Goal: Task Accomplishment & Management: Complete application form

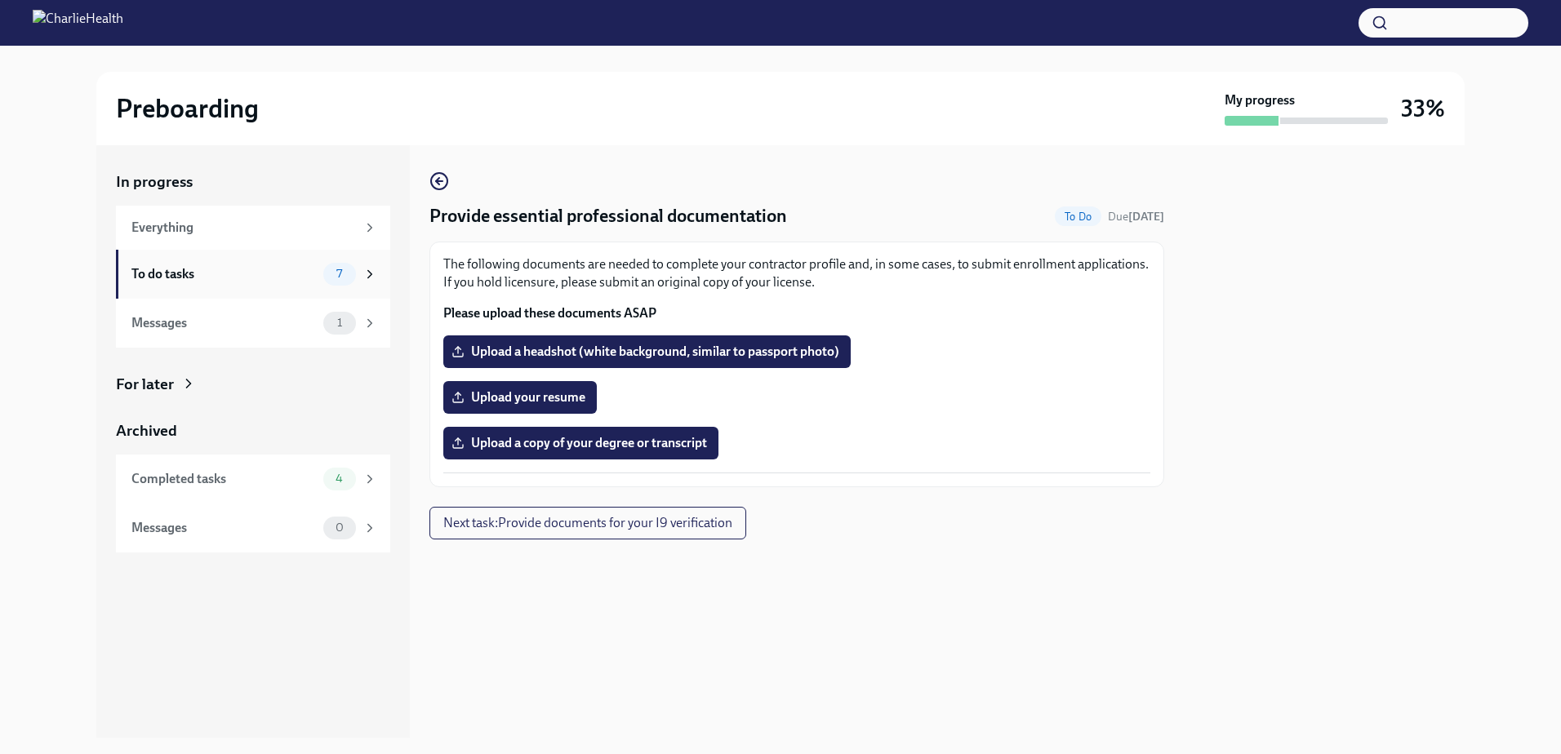
click at [317, 282] on div "To do tasks 7" at bounding box center [254, 274] width 246 height 23
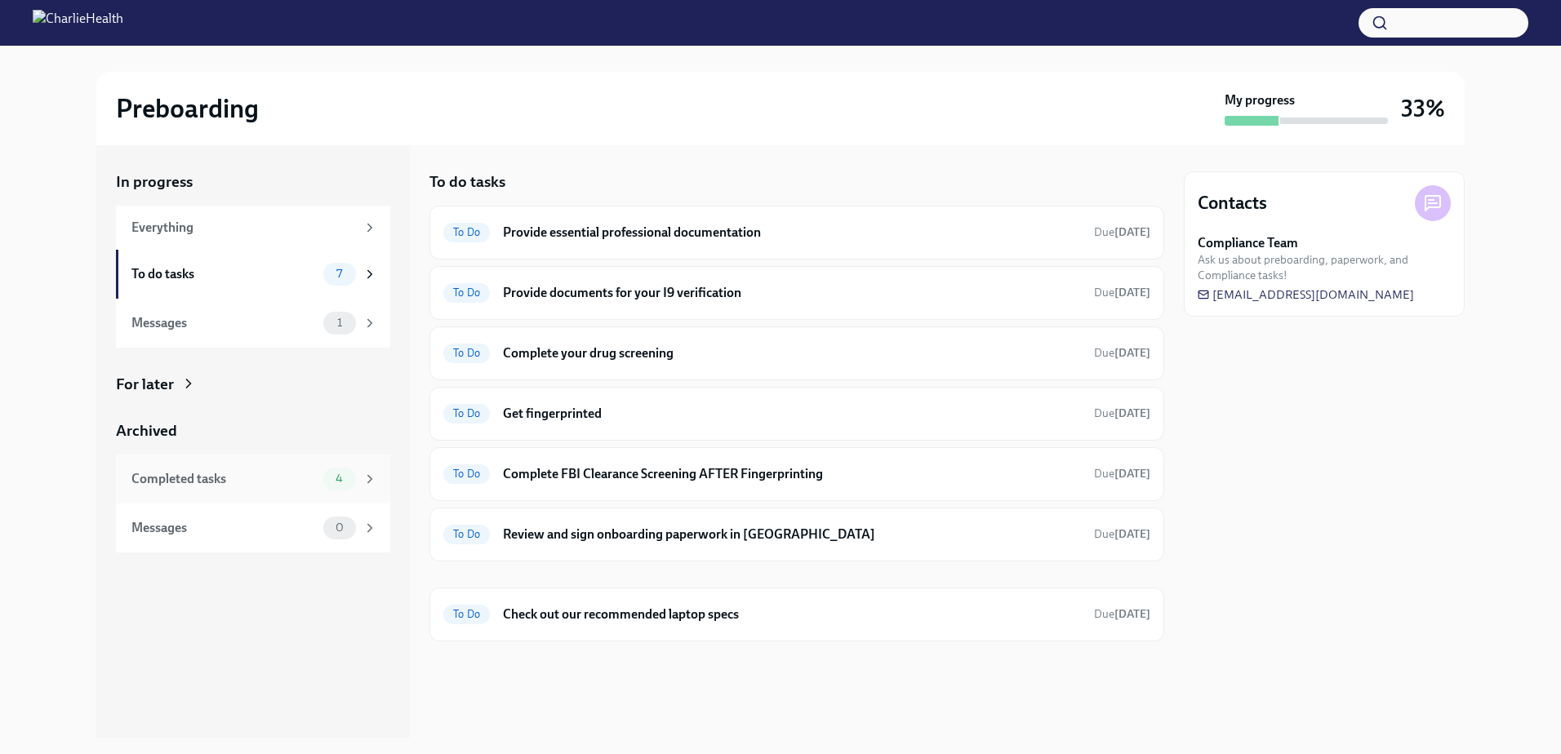
click at [320, 482] on div "Completed tasks 4" at bounding box center [254, 479] width 246 height 23
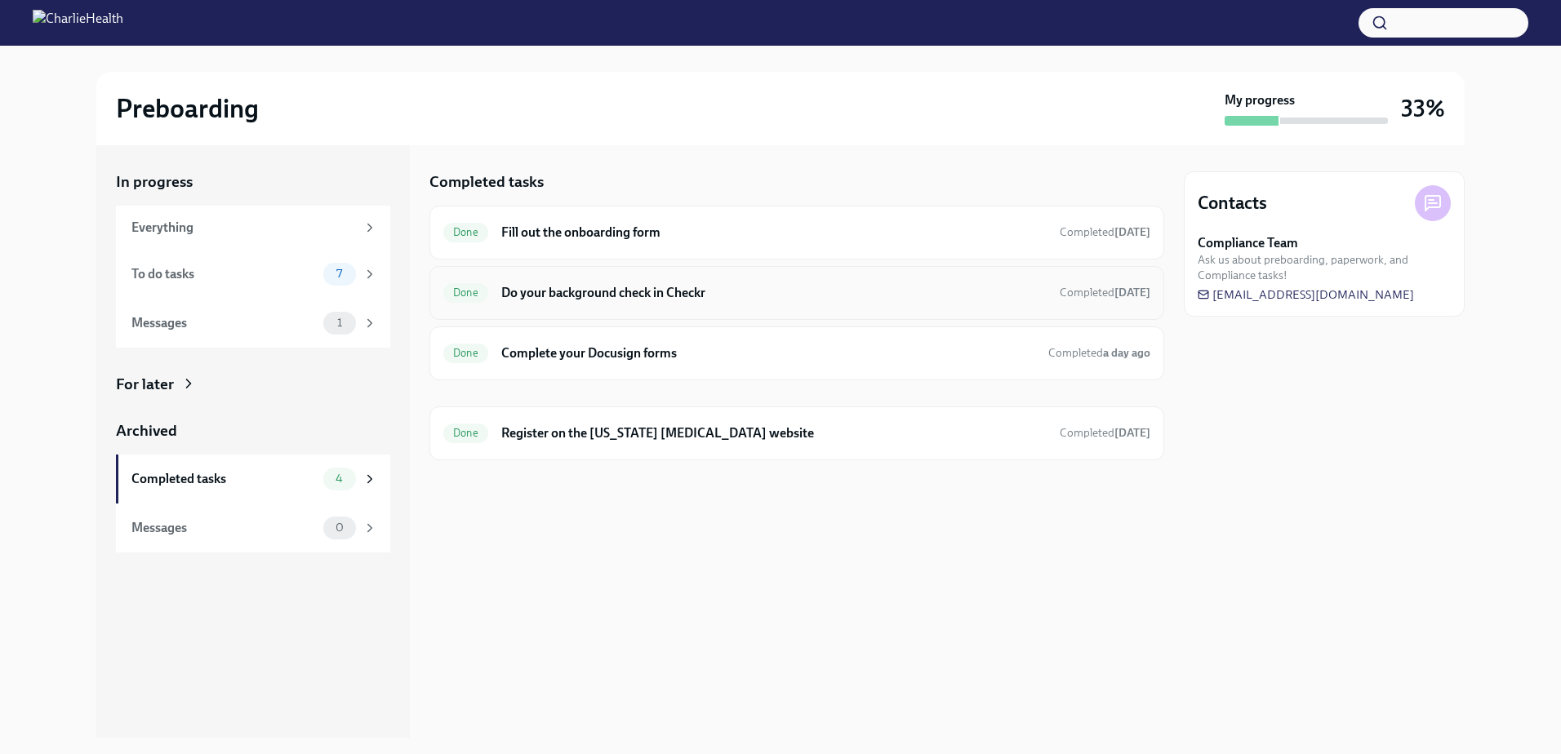
click at [676, 295] on h6 "Do your background check in Checkr" at bounding box center [773, 293] width 545 height 18
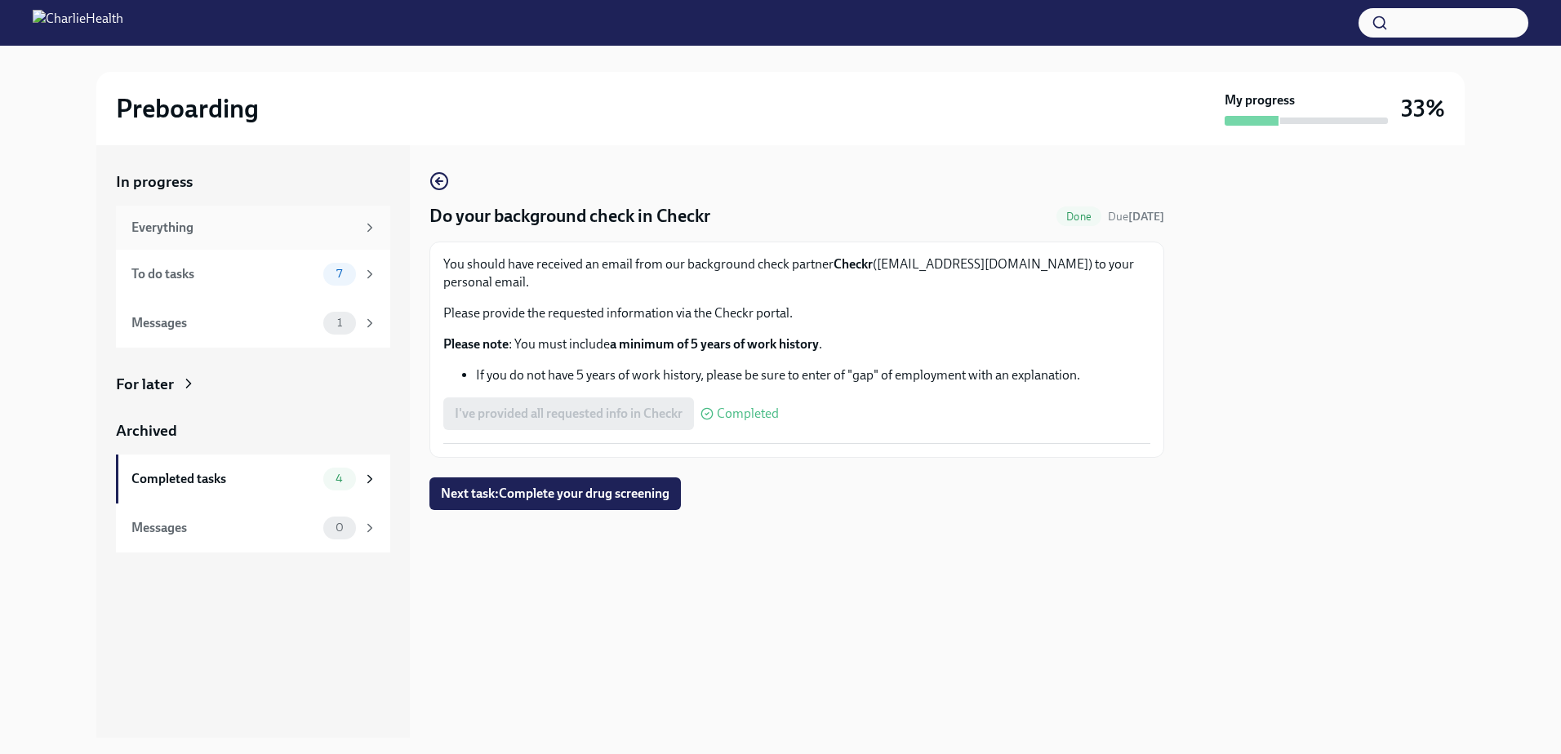
click at [287, 225] on div "Everything" at bounding box center [243, 228] width 225 height 18
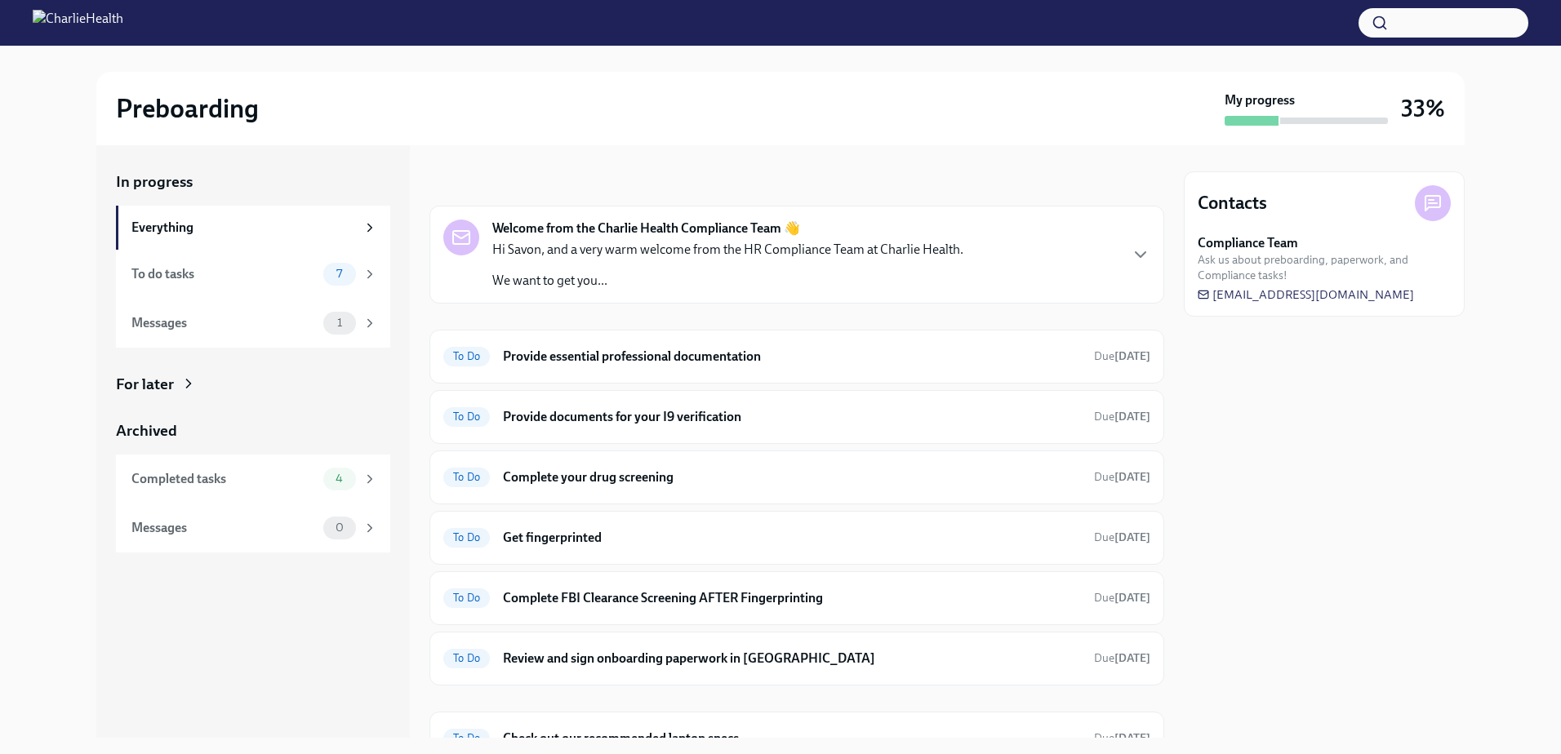
click at [567, 278] on p "We want to get you..." at bounding box center [727, 281] width 471 height 18
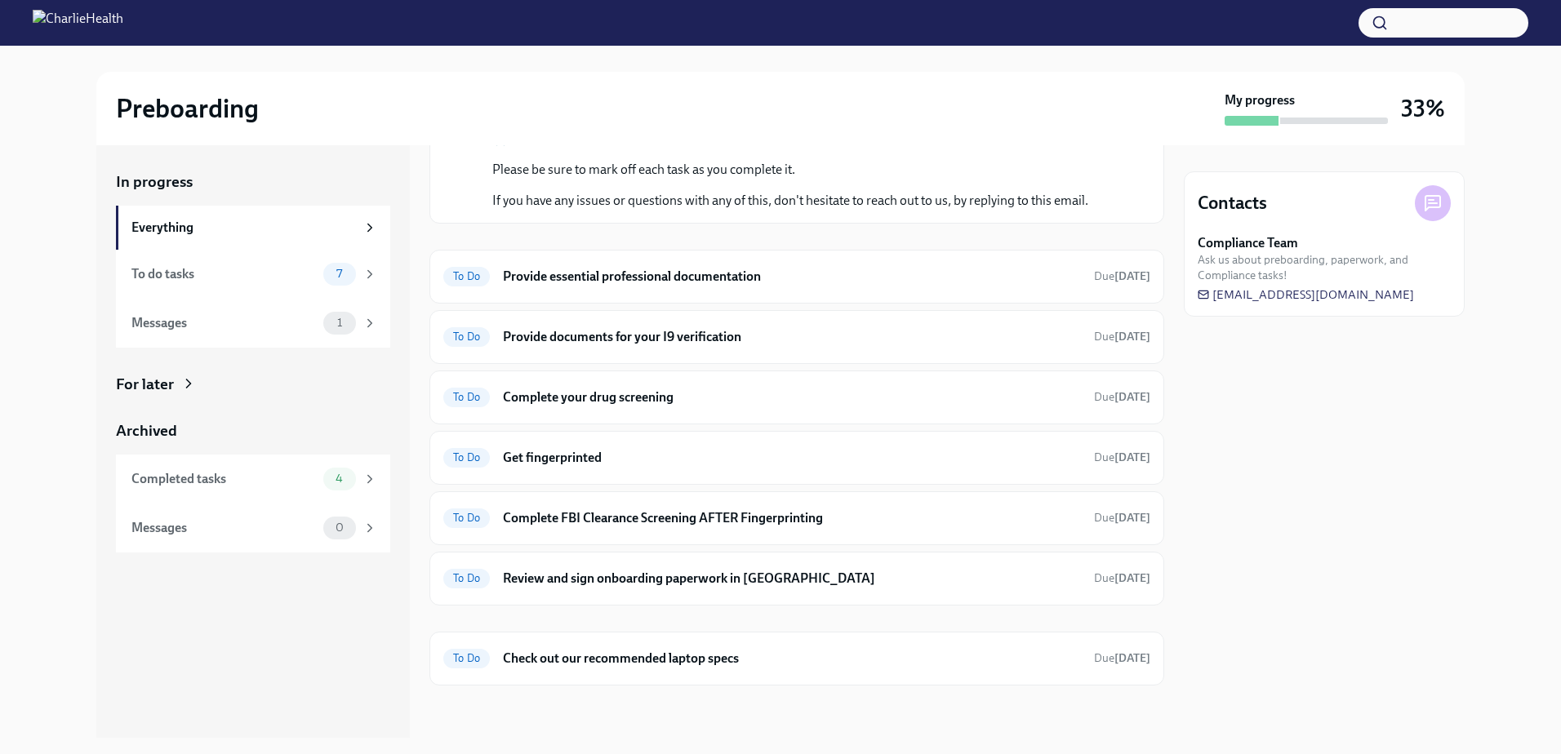
scroll to position [327, 0]
click at [678, 286] on h6 "Provide essential professional documentation" at bounding box center [792, 277] width 578 height 18
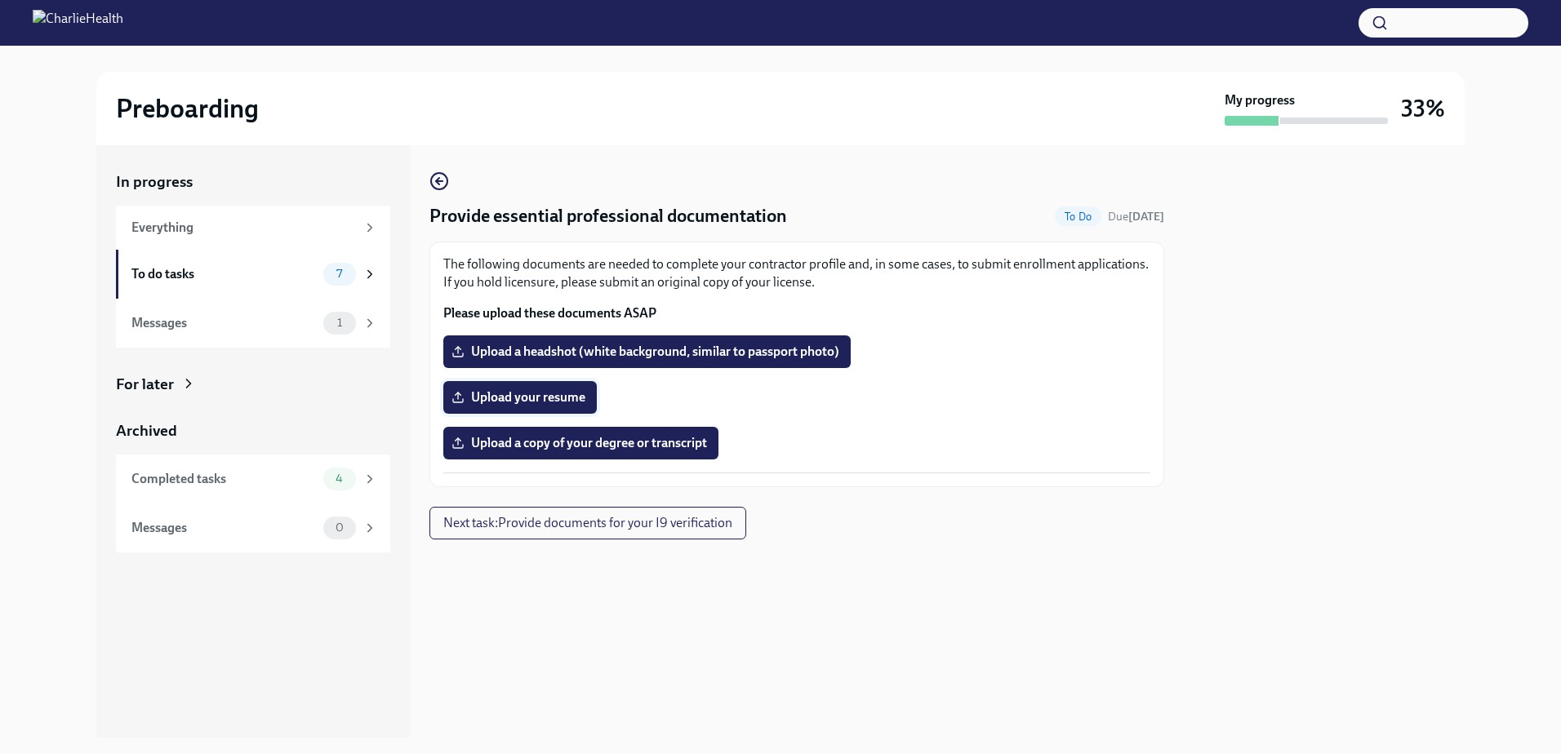
click at [558, 394] on span "Upload your resume" at bounding box center [520, 397] width 131 height 16
click at [0, 0] on input "Upload your resume" at bounding box center [0, 0] width 0 height 0
drag, startPoint x: 633, startPoint y: 403, endPoint x: 594, endPoint y: 398, distance: 39.5
click at [594, 398] on span "SavonHubbardCV24_ (003) (1).docx" at bounding box center [567, 397] width 224 height 16
click at [0, 0] on input "SavonHubbardCV24_ (003) (1).docx" at bounding box center [0, 0] width 0 height 0
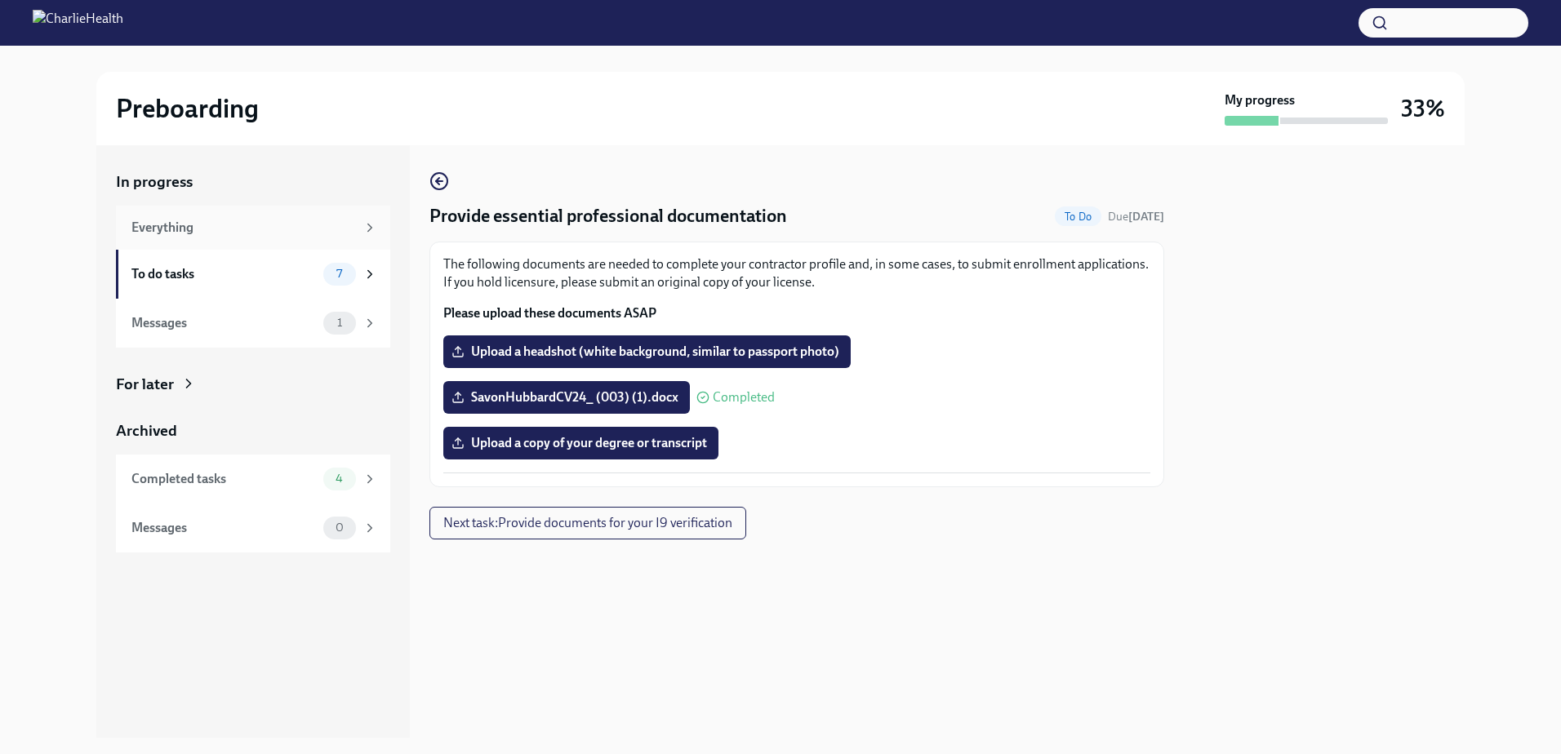
click at [309, 241] on div "Everything" at bounding box center [253, 228] width 274 height 44
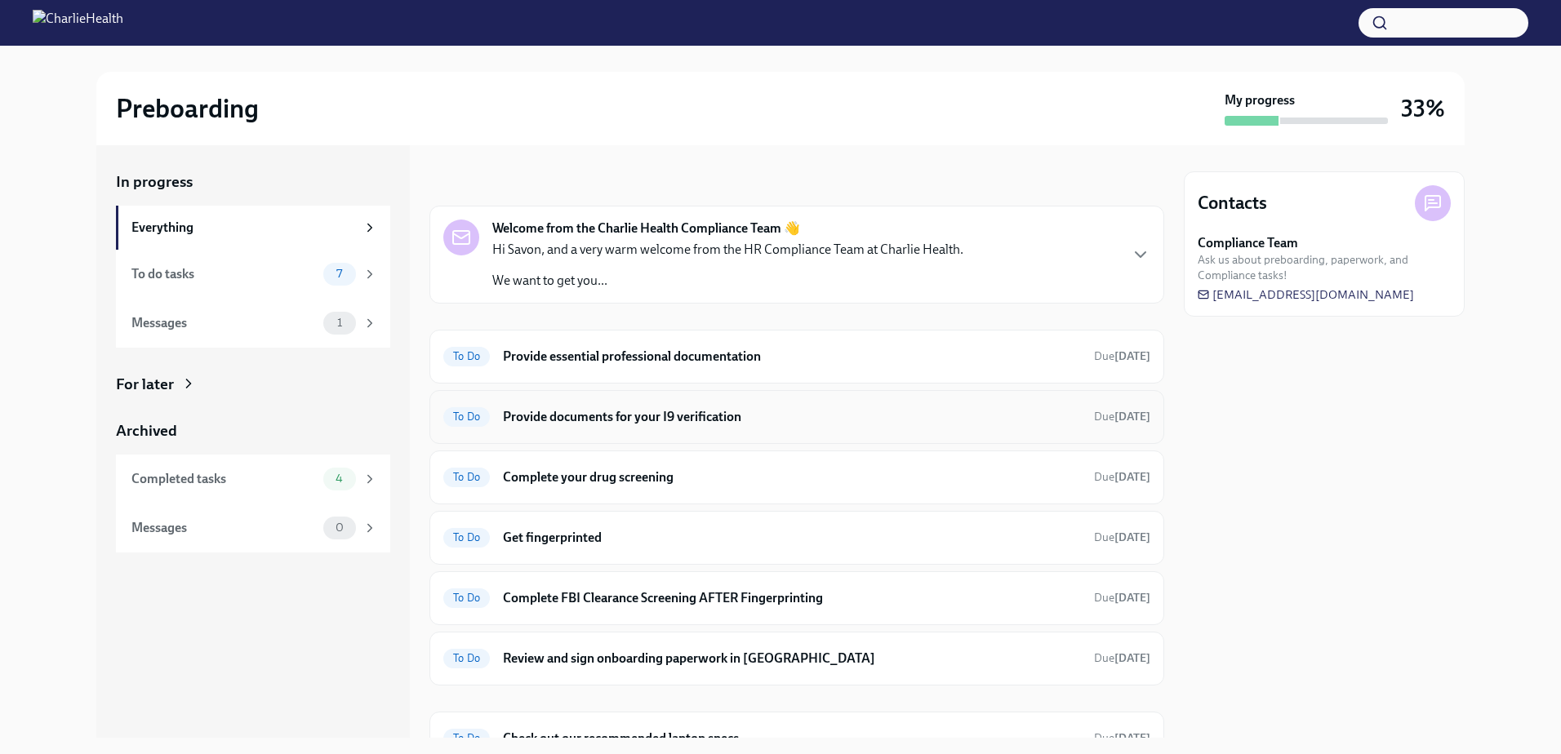
click at [578, 415] on h6 "Provide documents for your I9 verification" at bounding box center [792, 417] width 578 height 18
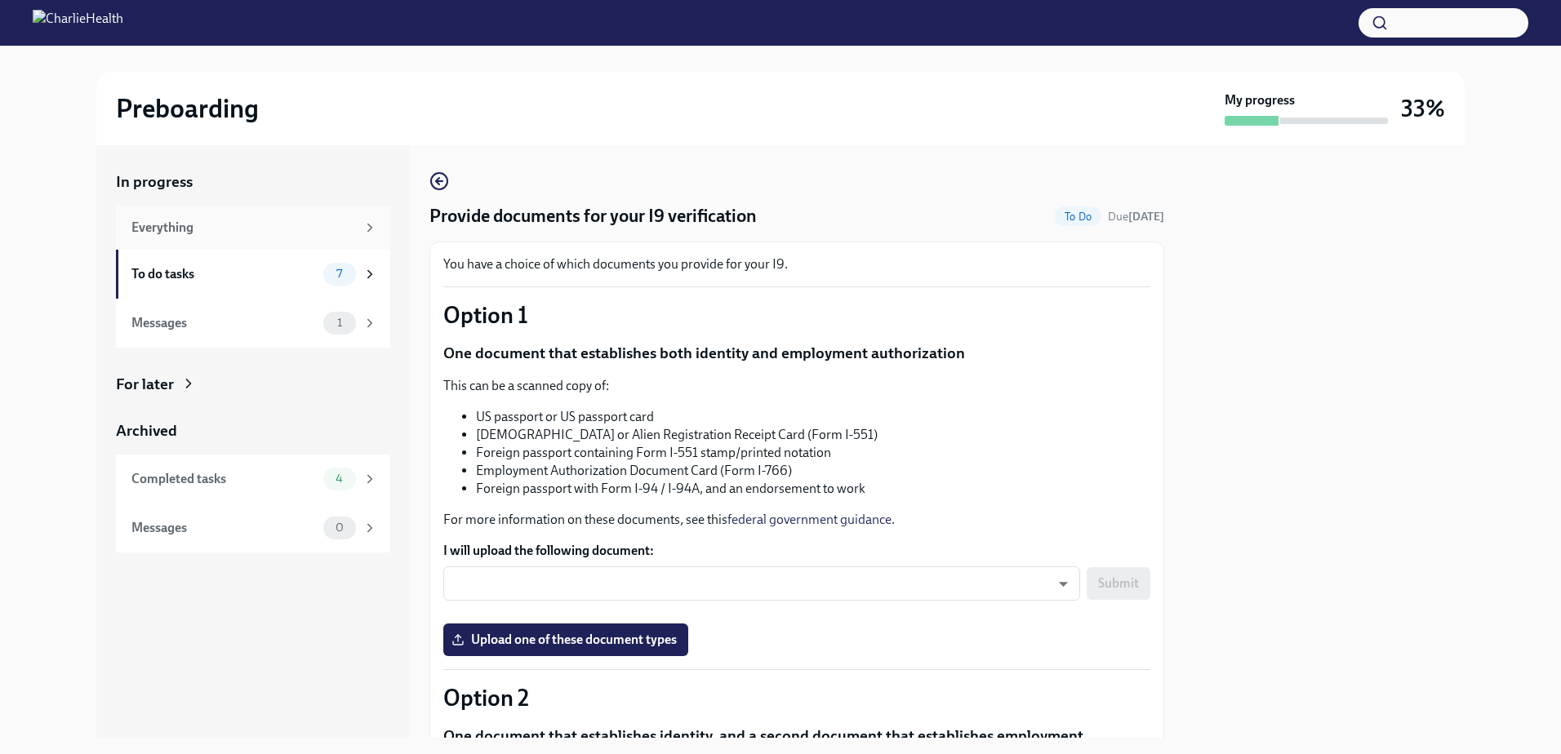
click at [297, 234] on div "Everything" at bounding box center [243, 228] width 225 height 18
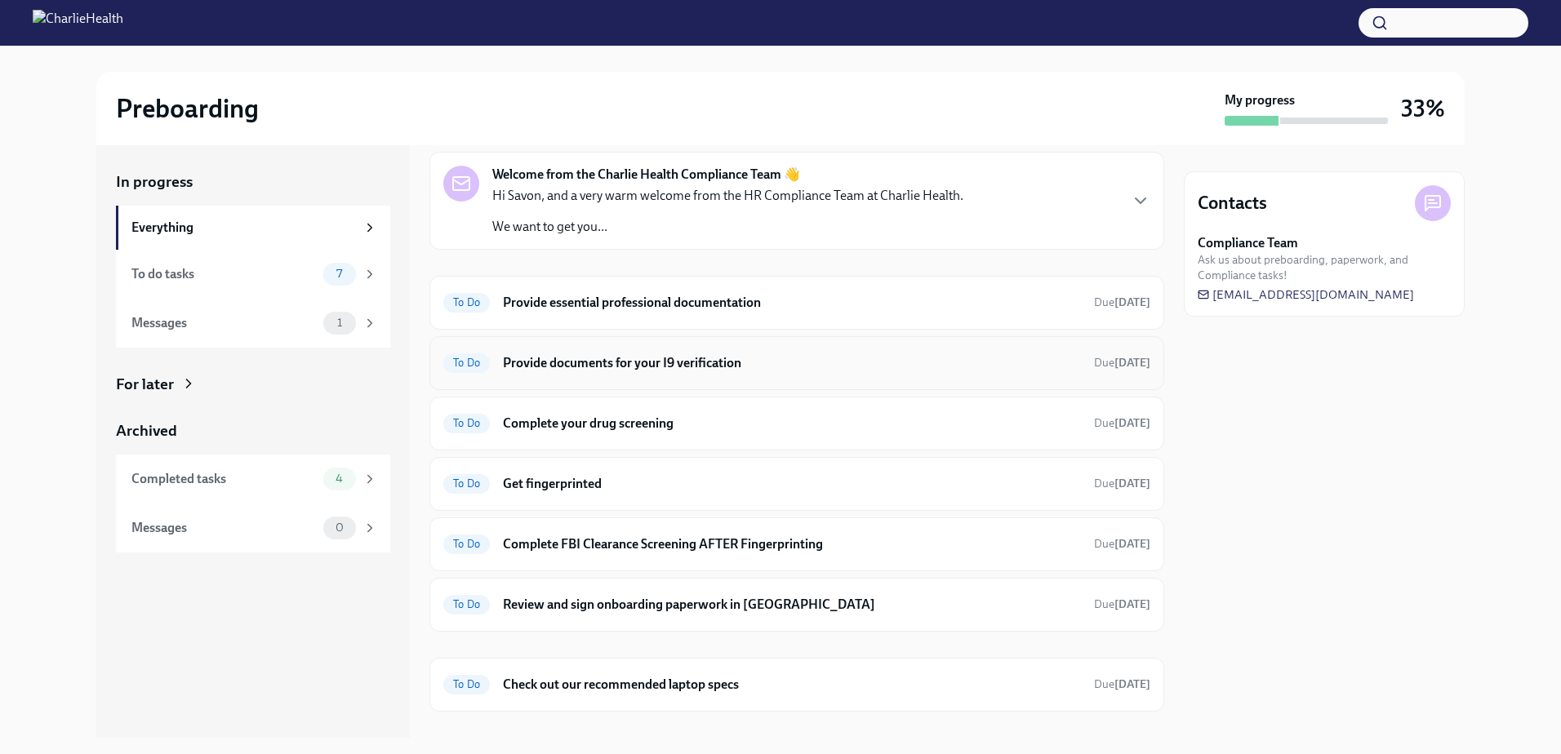
scroll to position [80, 0]
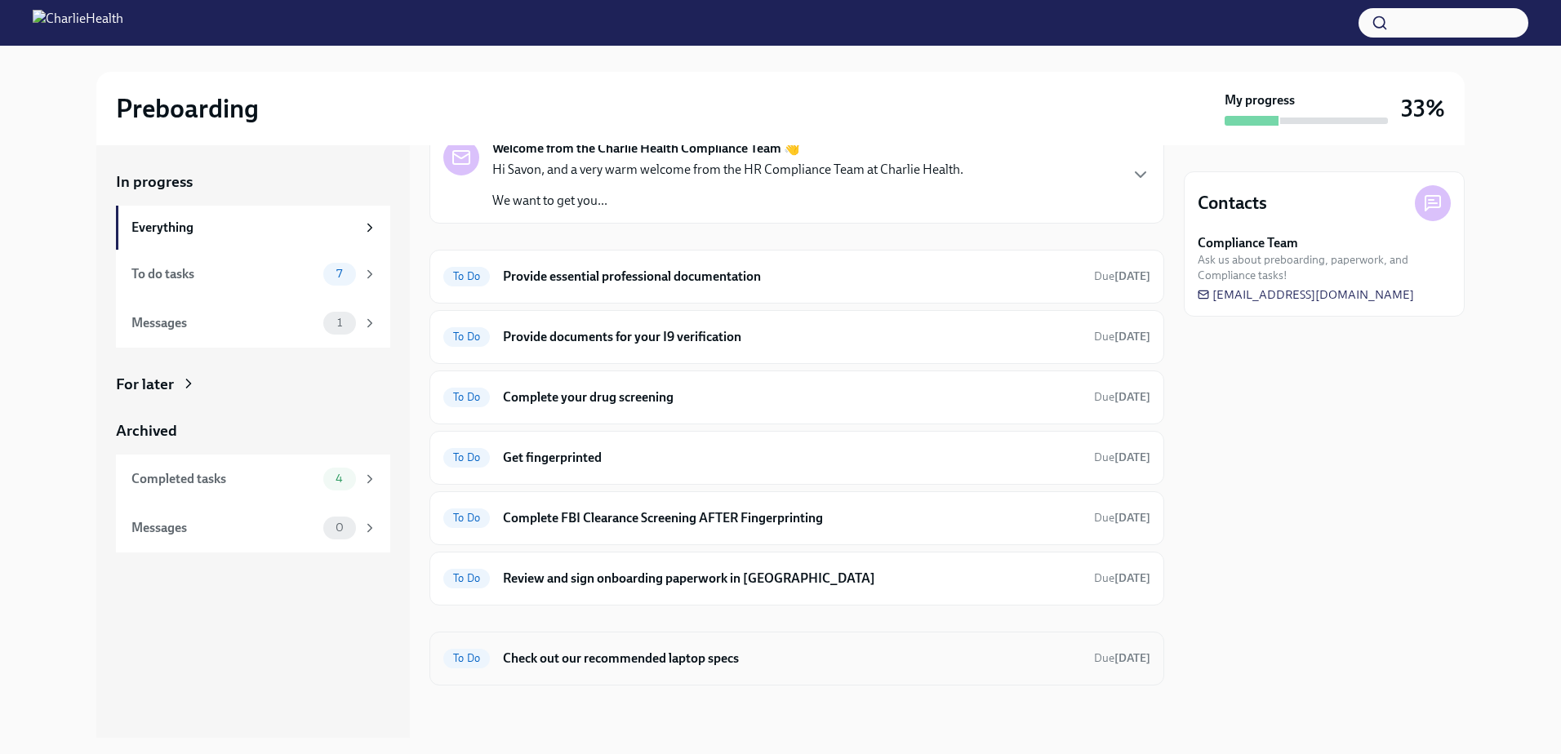
click at [768, 642] on div "To Do Check out our recommended laptop specs Due [DATE]" at bounding box center [796, 659] width 735 height 54
click at [715, 682] on div "To Do Check out our recommended laptop specs Due [DATE]" at bounding box center [796, 659] width 735 height 54
click at [718, 661] on h6 "Check out our recommended laptop specs" at bounding box center [792, 659] width 578 height 18
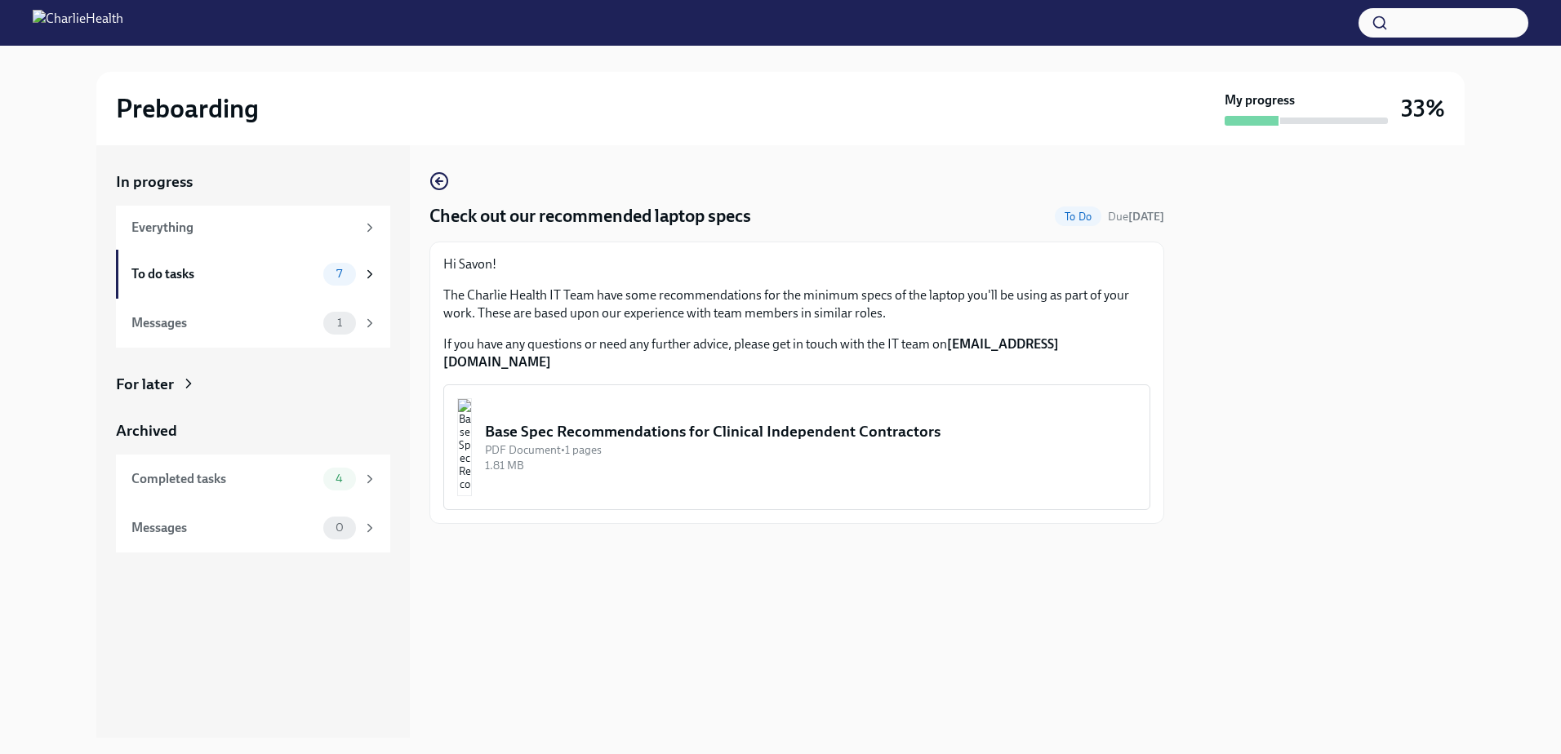
click at [705, 443] on div "PDF Document • 1 pages" at bounding box center [811, 451] width 652 height 16
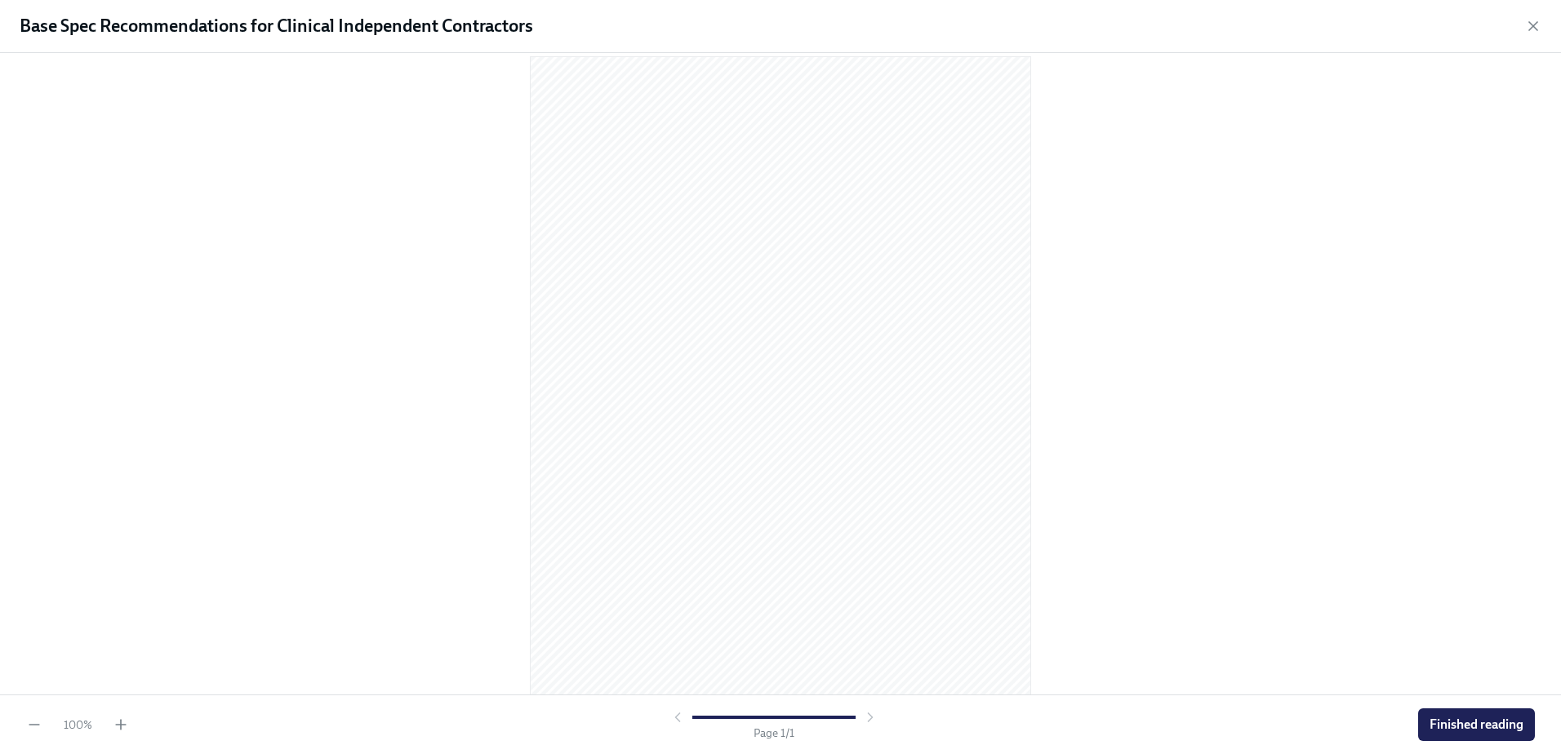
scroll to position [33, 0]
click at [1452, 725] on span "Finished reading" at bounding box center [1477, 725] width 94 height 16
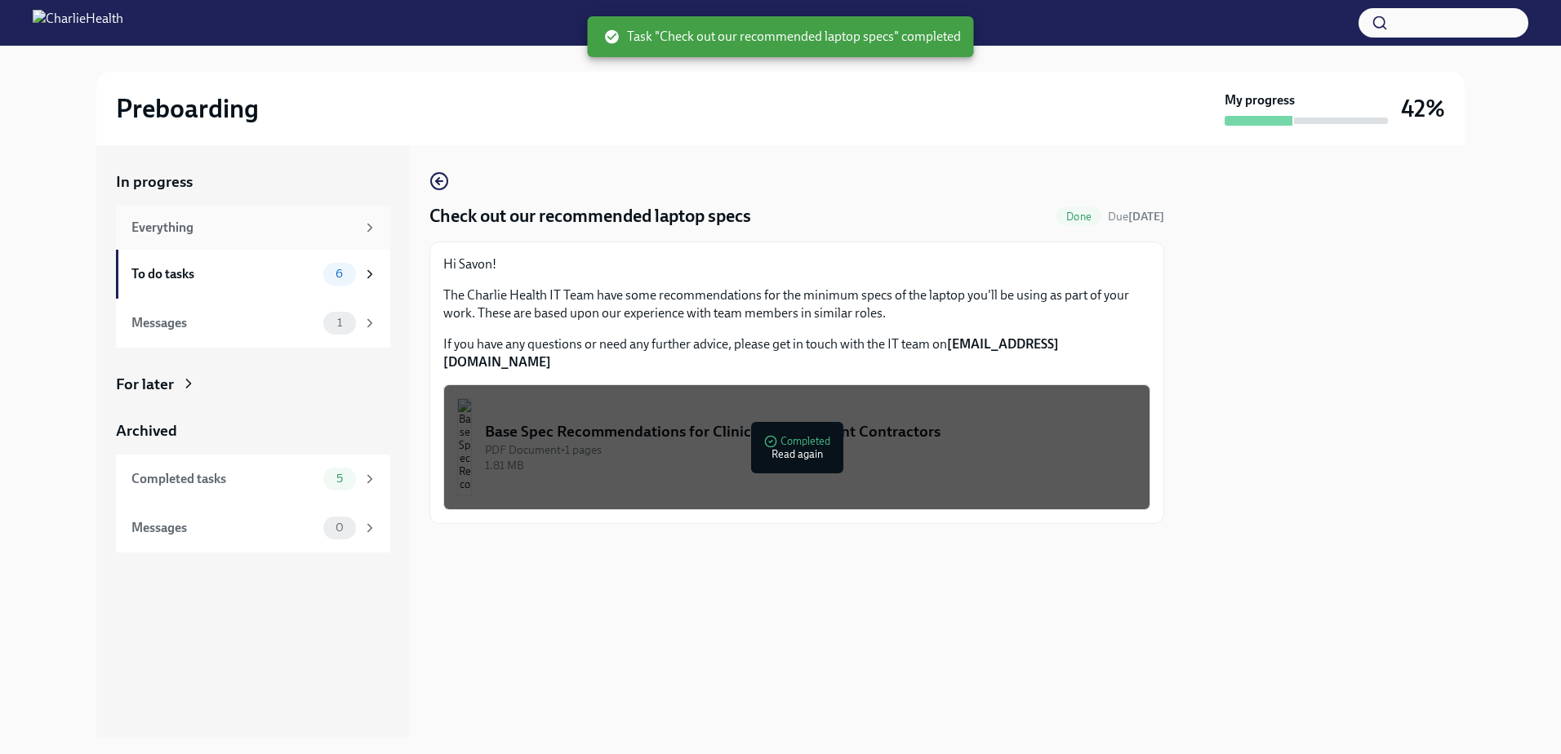
click at [291, 237] on div "Everything" at bounding box center [253, 228] width 274 height 44
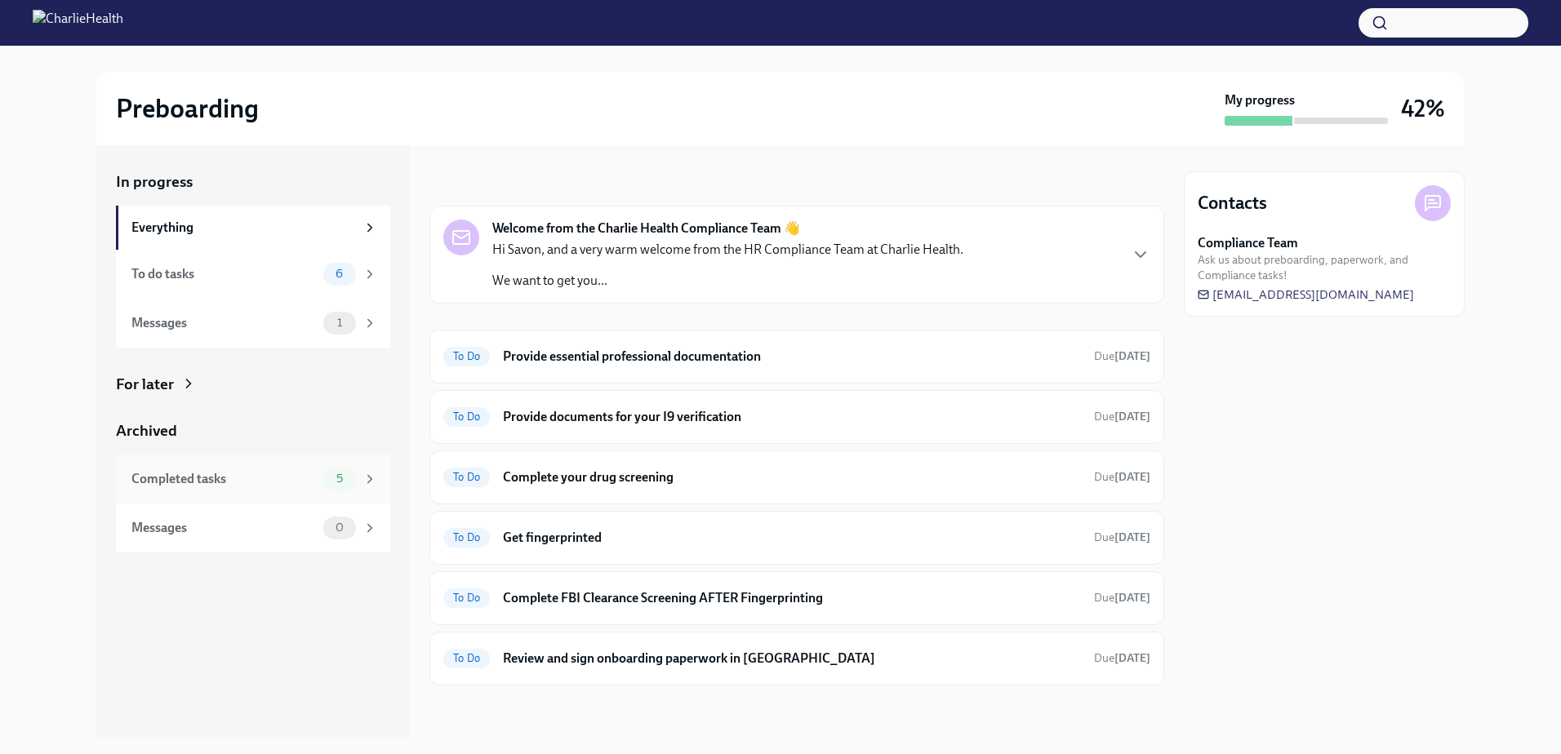
click at [326, 491] on div "Completed tasks 5" at bounding box center [253, 479] width 274 height 49
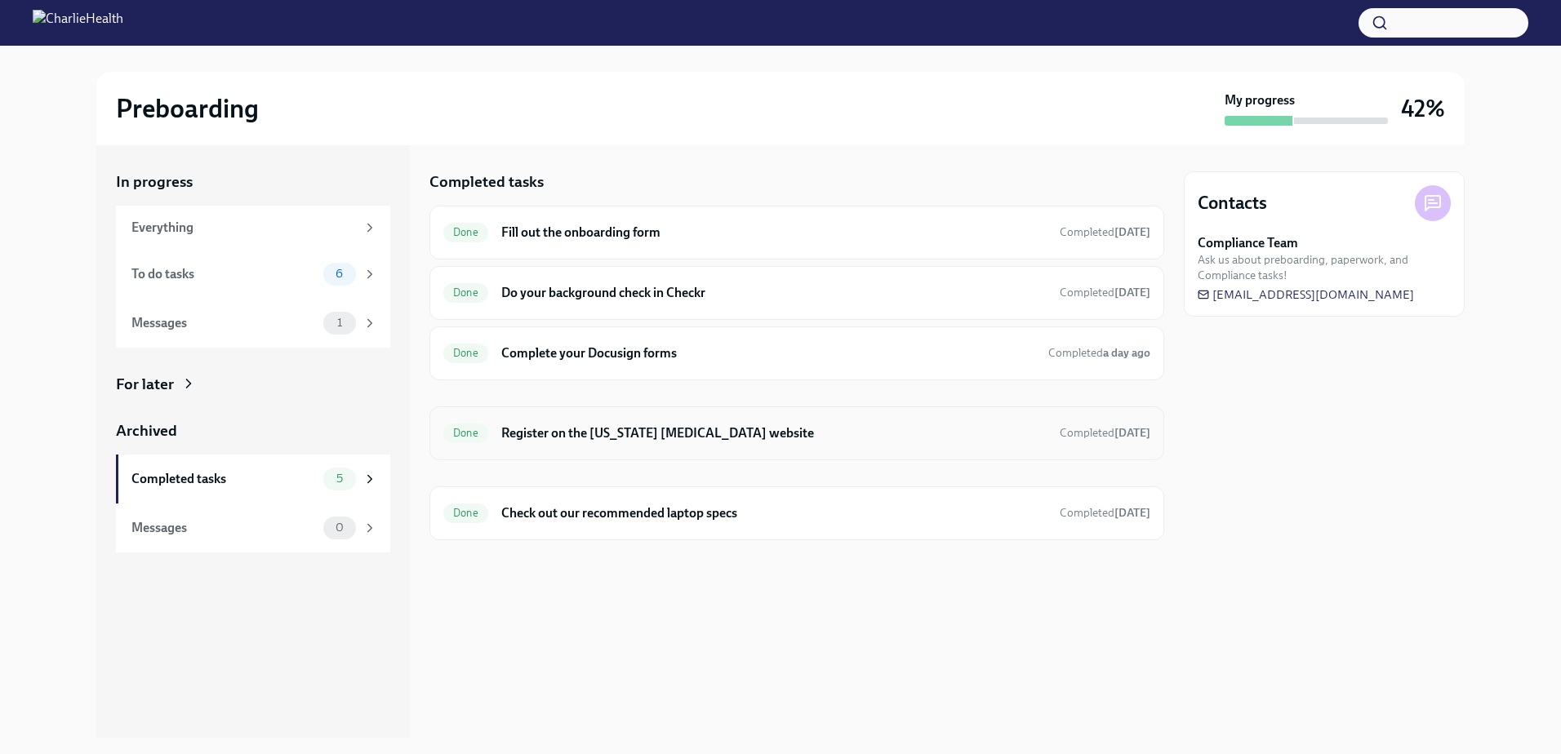
click at [638, 441] on h6 "Register on the [US_STATE] [MEDICAL_DATA] website" at bounding box center [773, 434] width 545 height 18
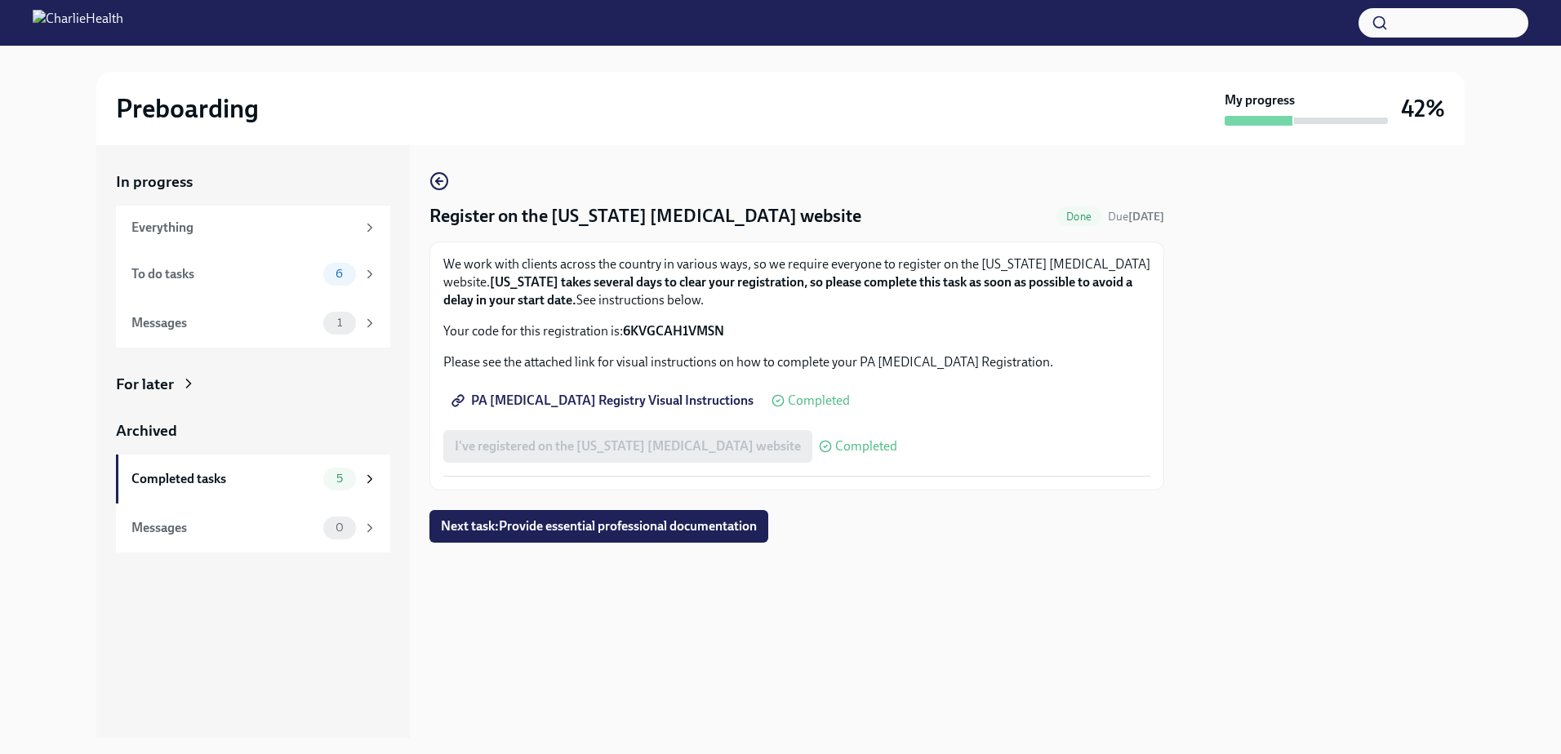
click at [628, 407] on span "PA [MEDICAL_DATA] Registry Visual Instructions" at bounding box center [604, 401] width 299 height 16
drag, startPoint x: 730, startPoint y: 330, endPoint x: 625, endPoint y: 329, distance: 104.5
click at [625, 329] on p "Your code for this registration is: 6KVGCAH1VMSN" at bounding box center [796, 331] width 707 height 18
copy strong "6KVGCAH1VMSN"
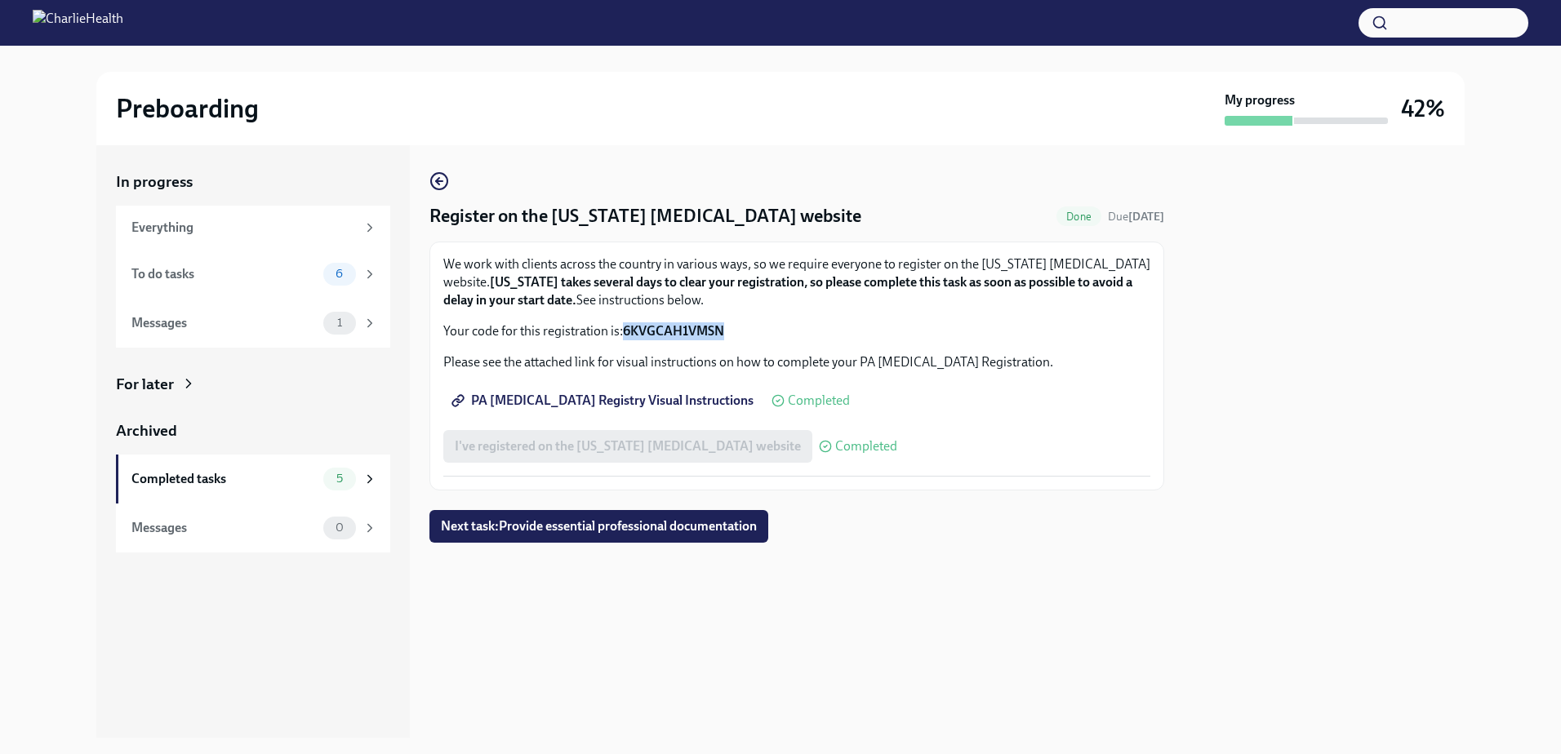
copy strong "6KVGCAH1VMSN"
click at [169, 233] on div "Everything" at bounding box center [243, 228] width 225 height 18
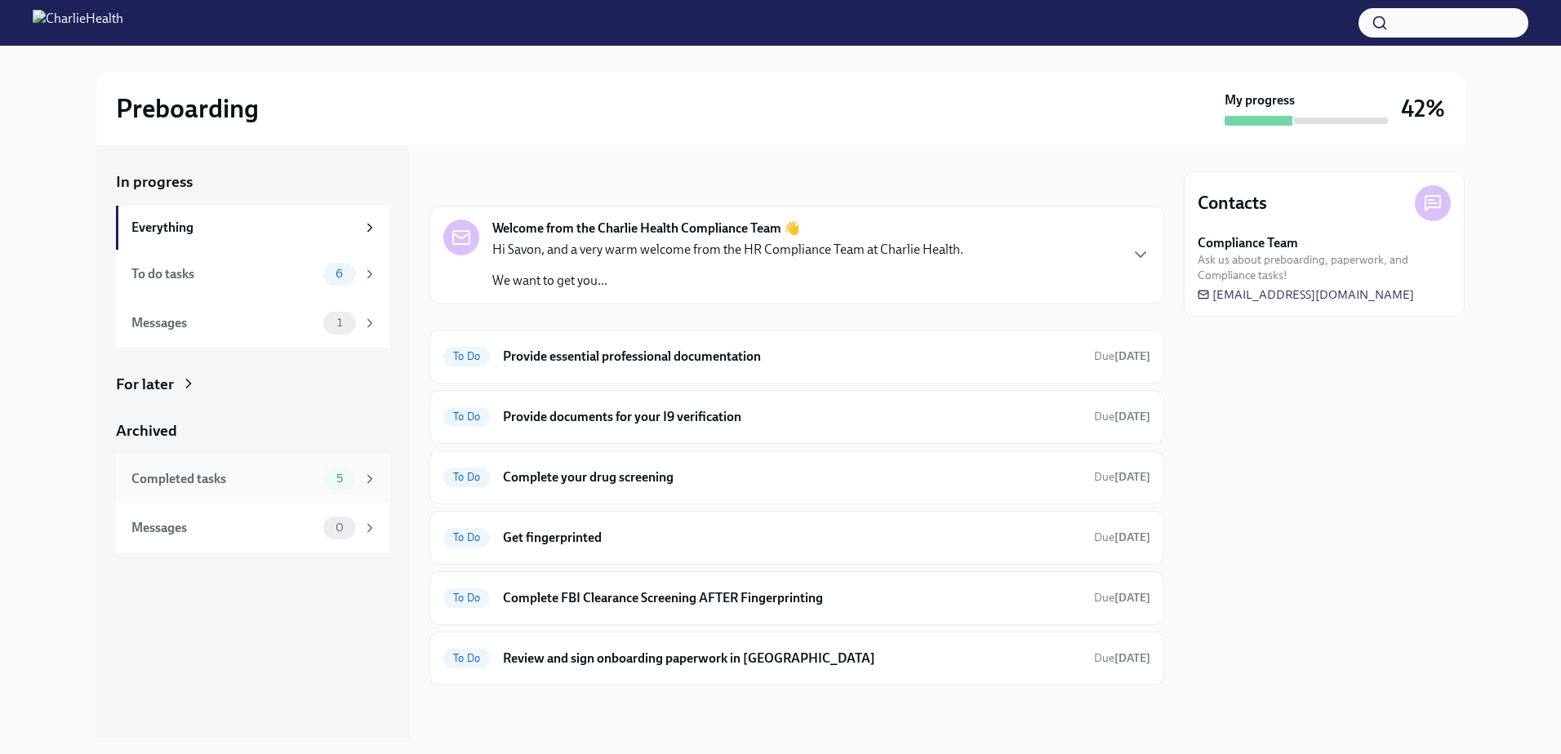
click at [241, 491] on div "Completed tasks 5" at bounding box center [253, 479] width 274 height 49
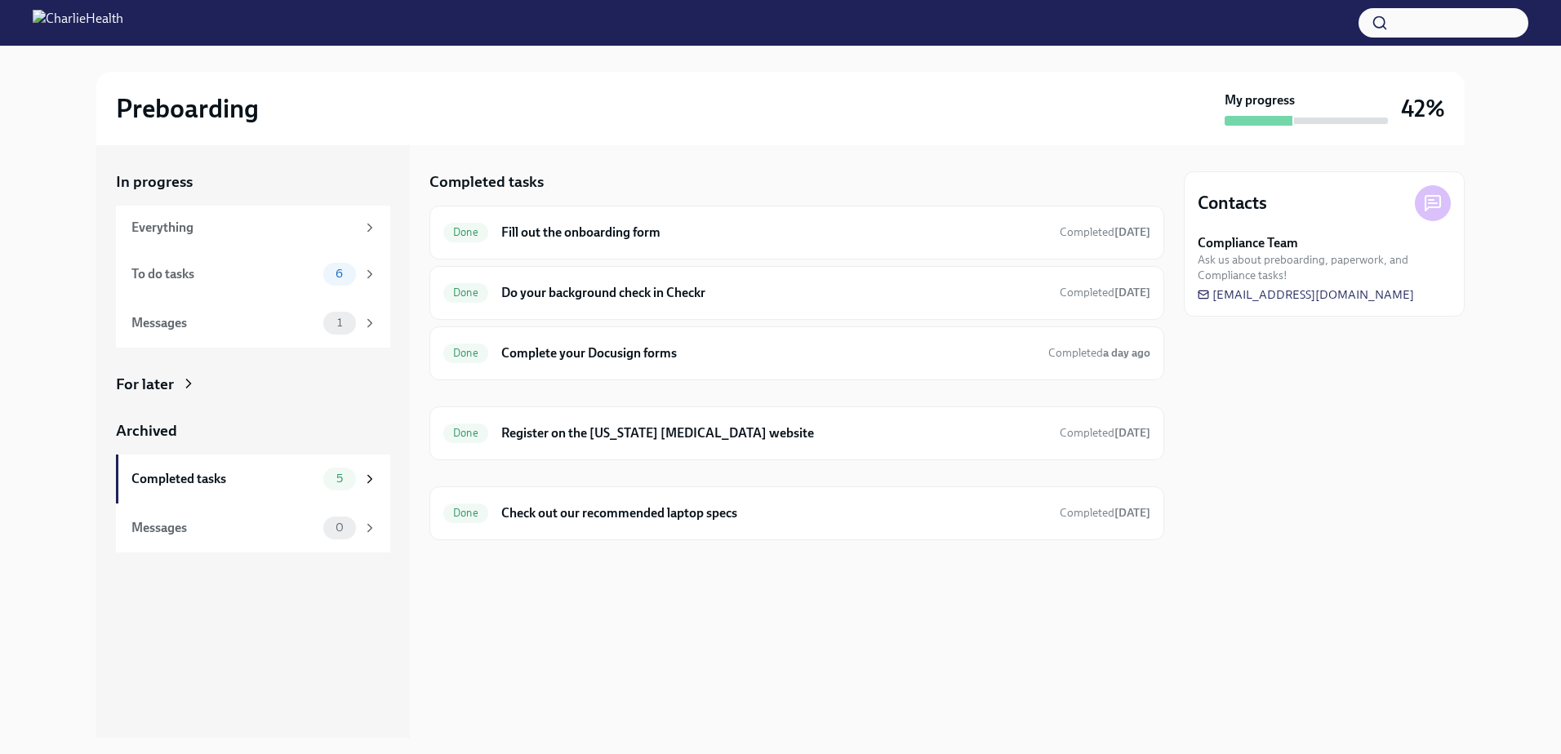
click at [178, 385] on div "For later" at bounding box center [253, 384] width 274 height 21
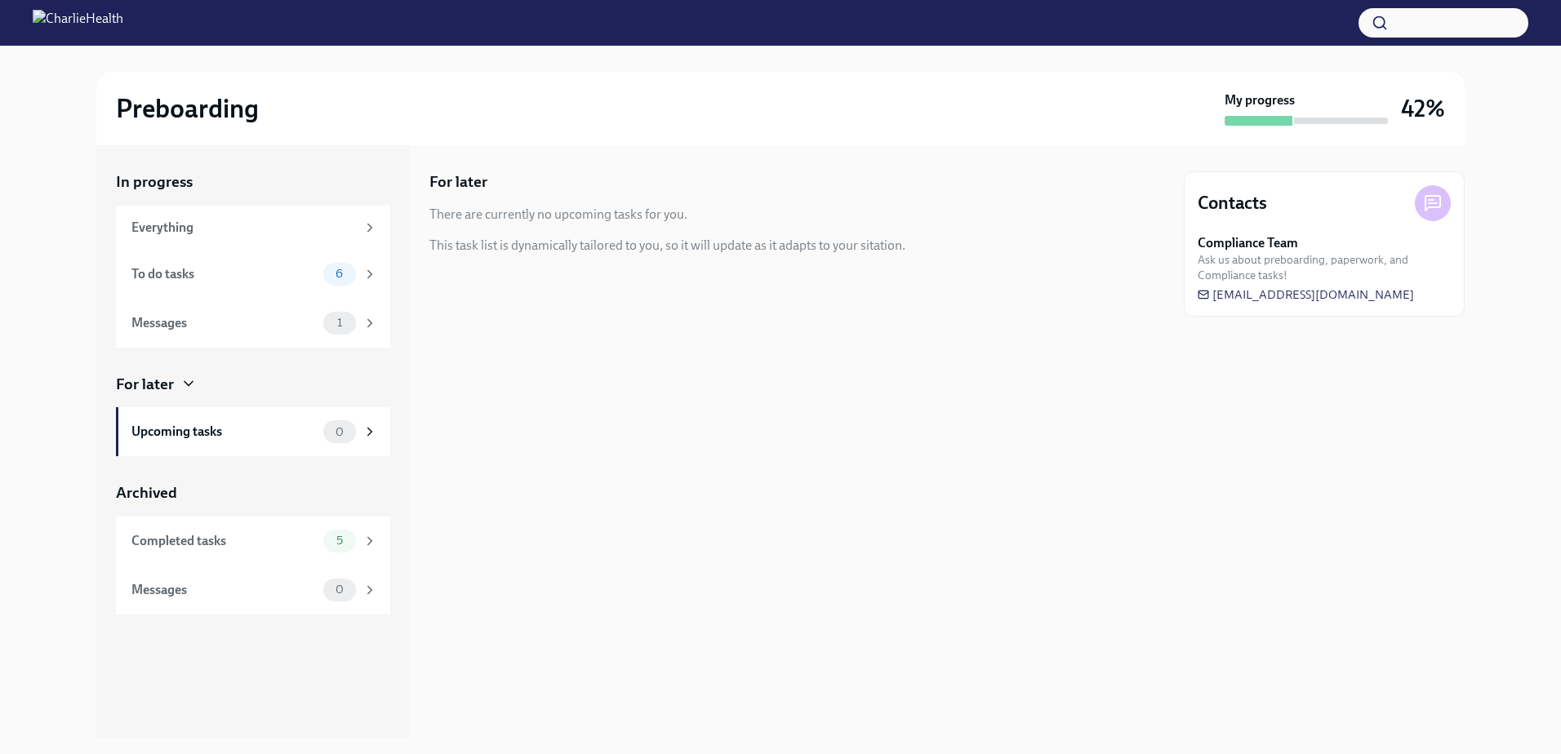
click at [178, 382] on div "For later" at bounding box center [253, 384] width 274 height 21
click at [220, 536] on div "Completed tasks" at bounding box center [223, 541] width 185 height 18
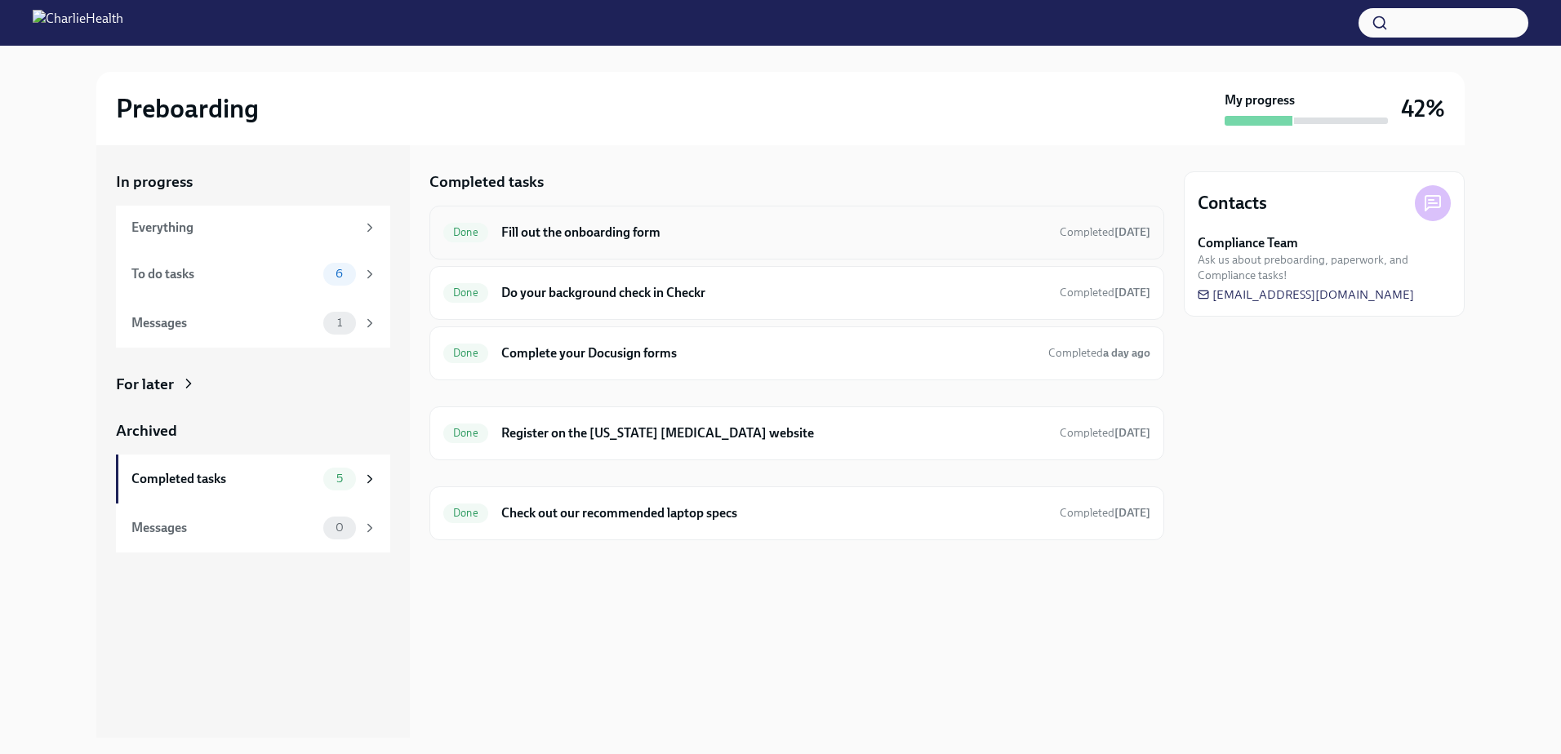
click at [534, 237] on h6 "Fill out the onboarding form" at bounding box center [773, 233] width 545 height 18
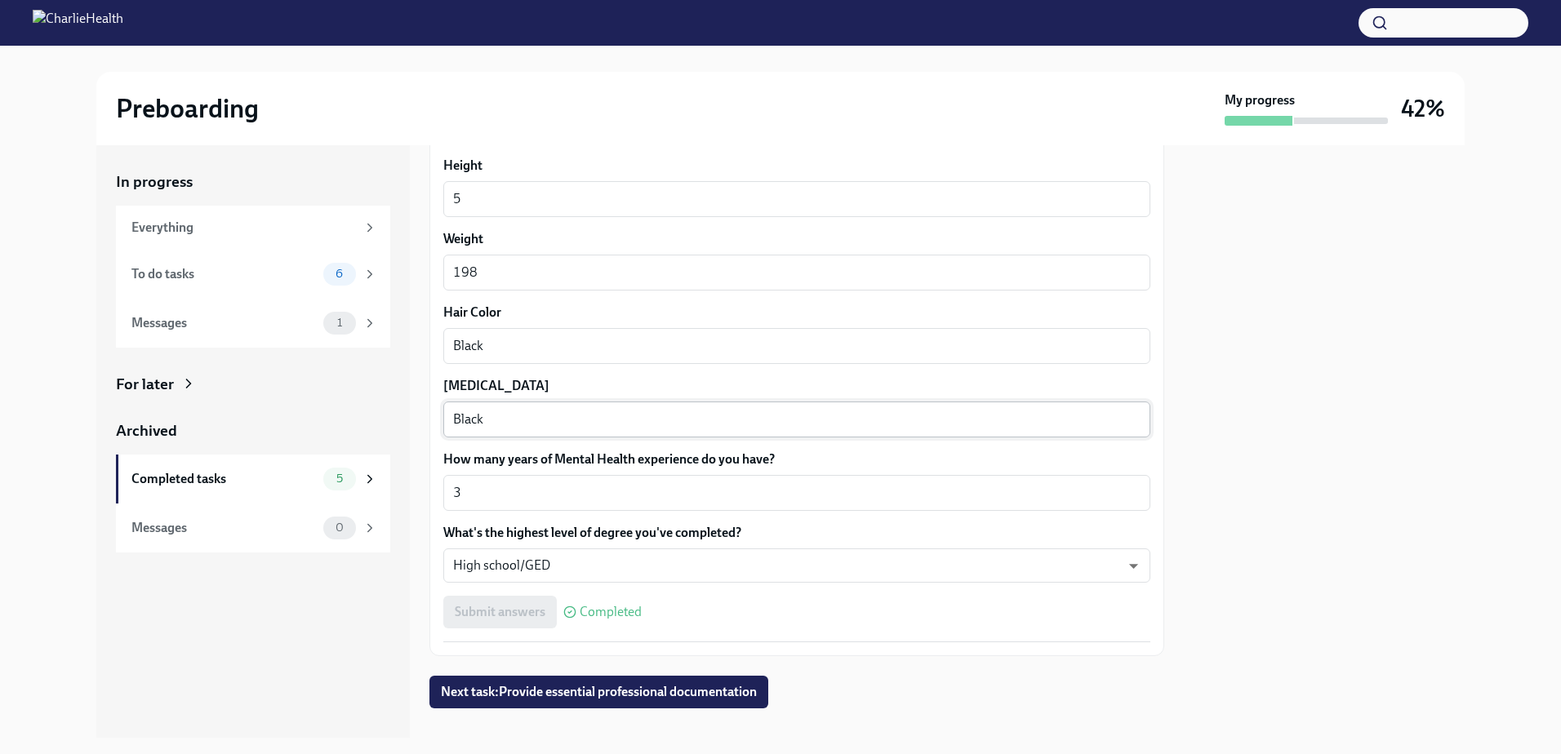
scroll to position [1374, 0]
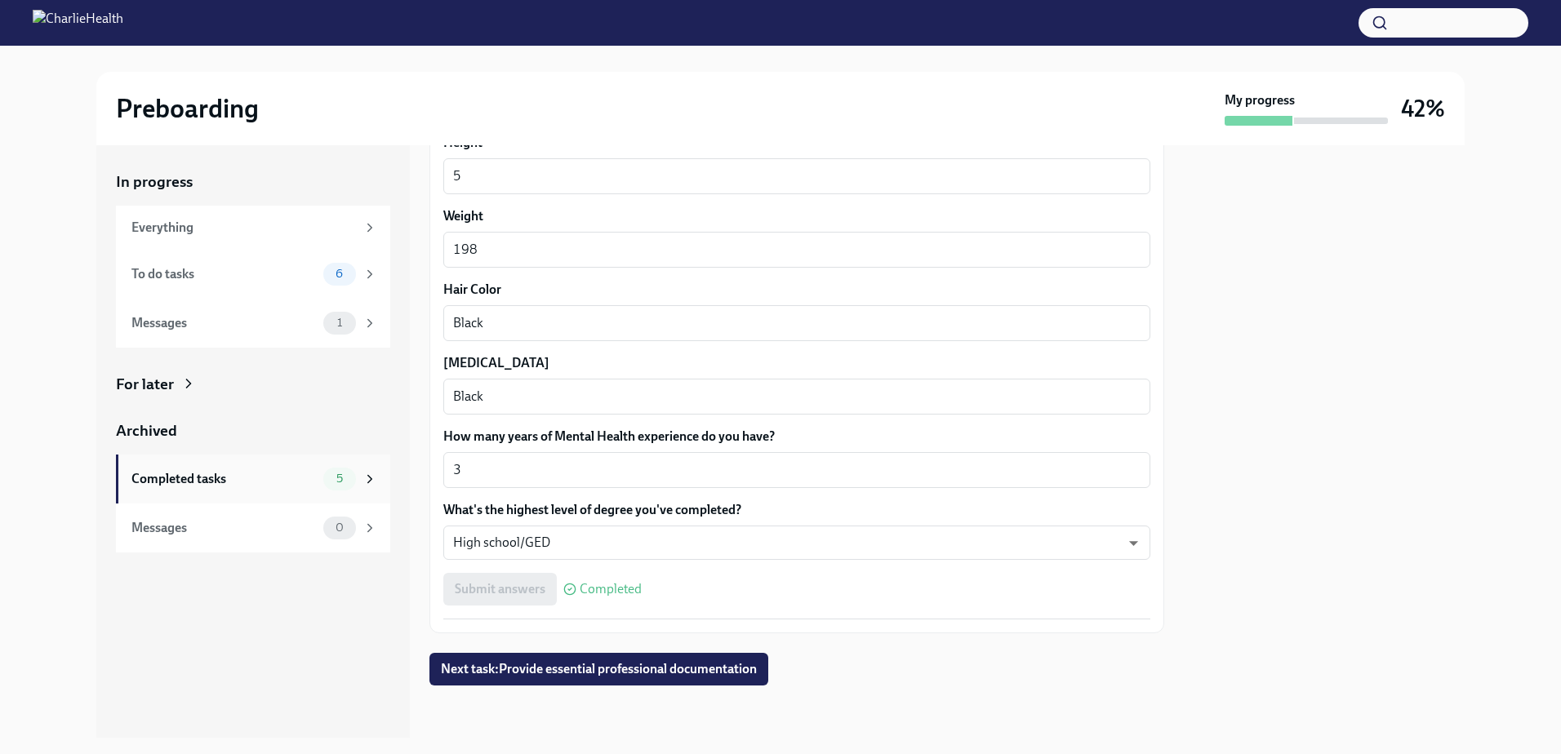
click at [190, 465] on div "Completed tasks 5" at bounding box center [253, 479] width 274 height 49
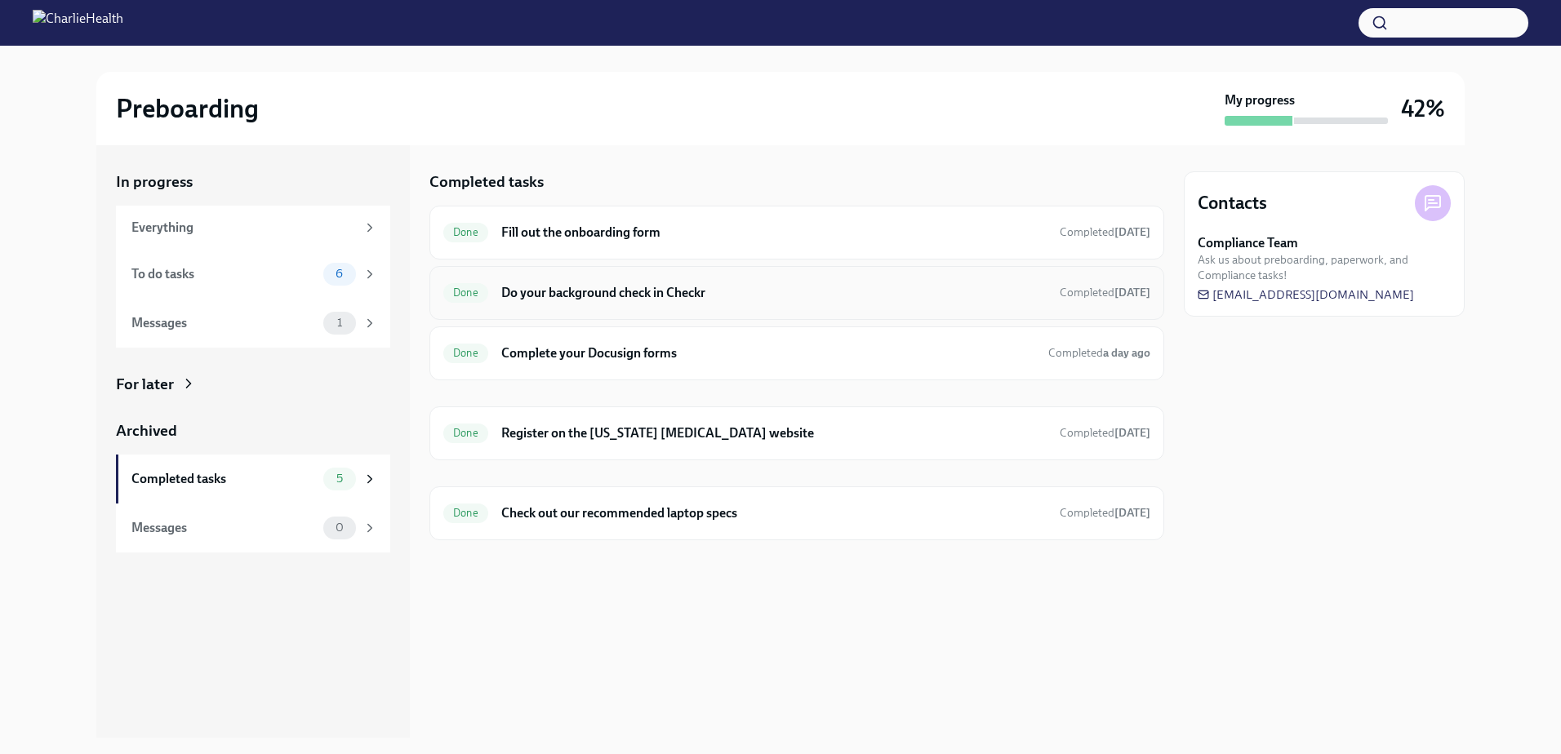
click at [576, 299] on h6 "Do your background check in Checkr" at bounding box center [773, 293] width 545 height 18
